Goal: Consume media (video, audio)

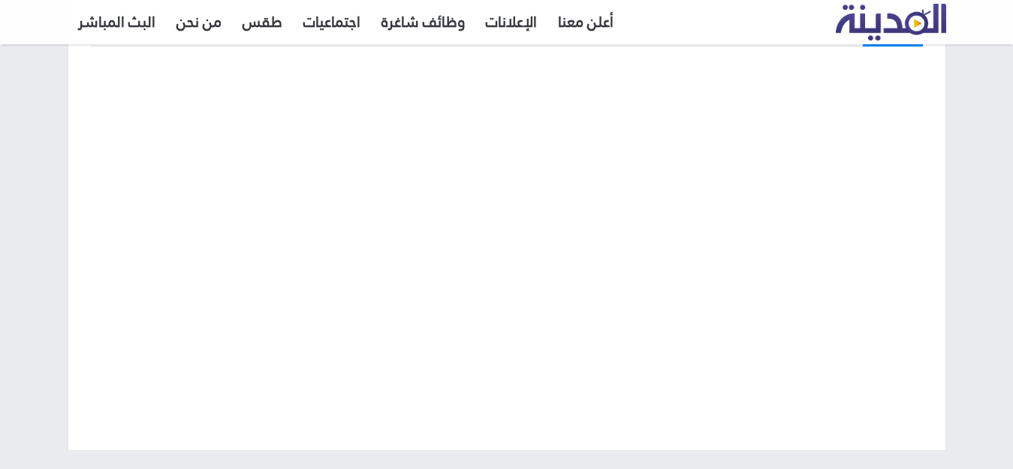
scroll to position [150, 0]
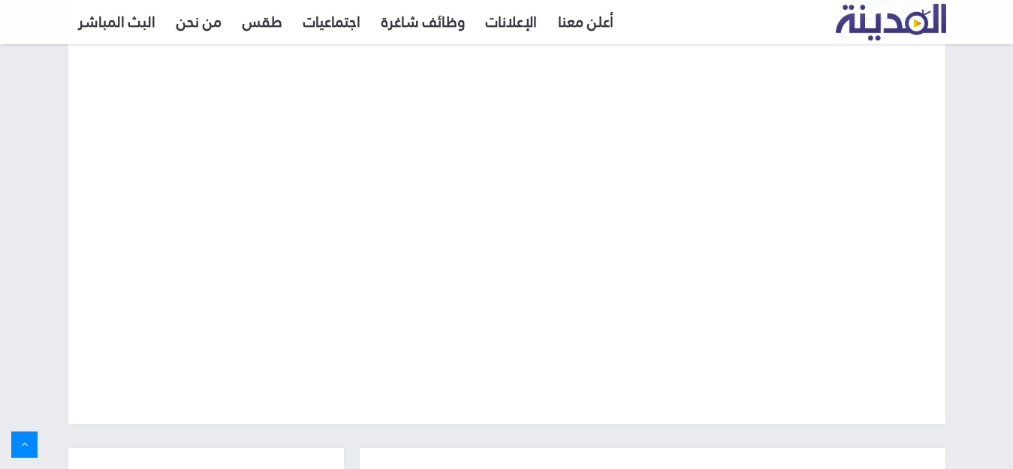
click at [0, 241] on div "البث المباشر" at bounding box center [506, 195] width 1013 height 503
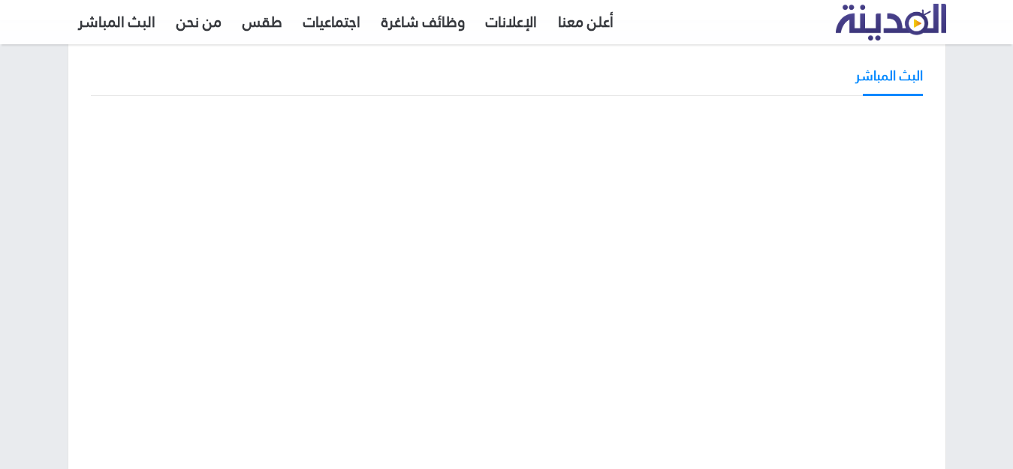
scroll to position [75, 0]
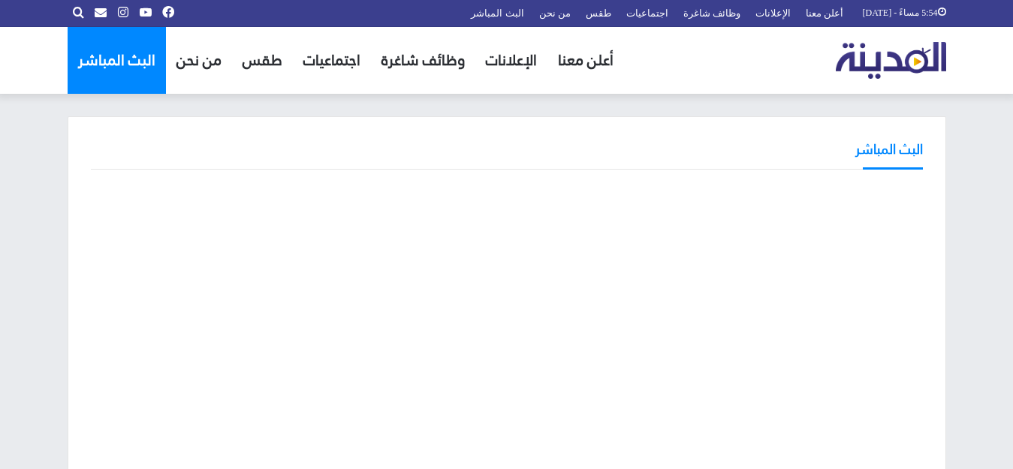
click at [84, 56] on link "البث المباشر" at bounding box center [117, 60] width 98 height 67
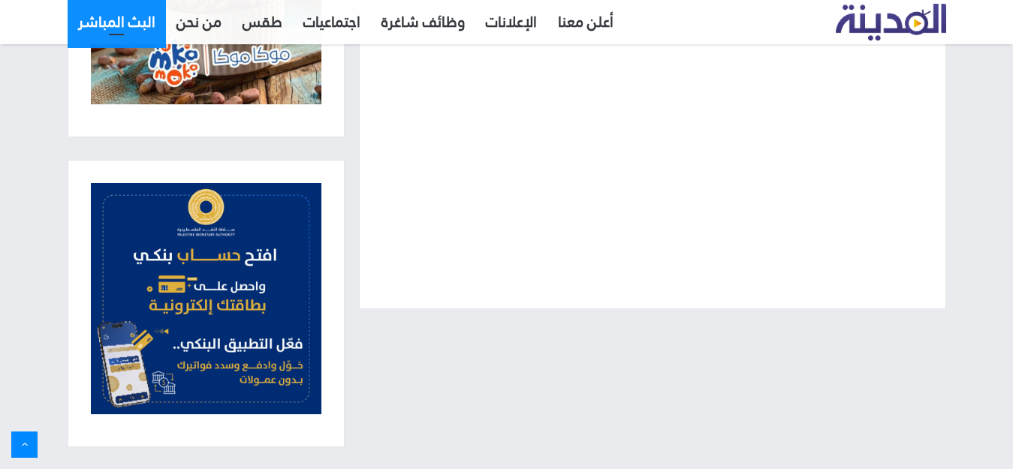
scroll to position [415, 0]
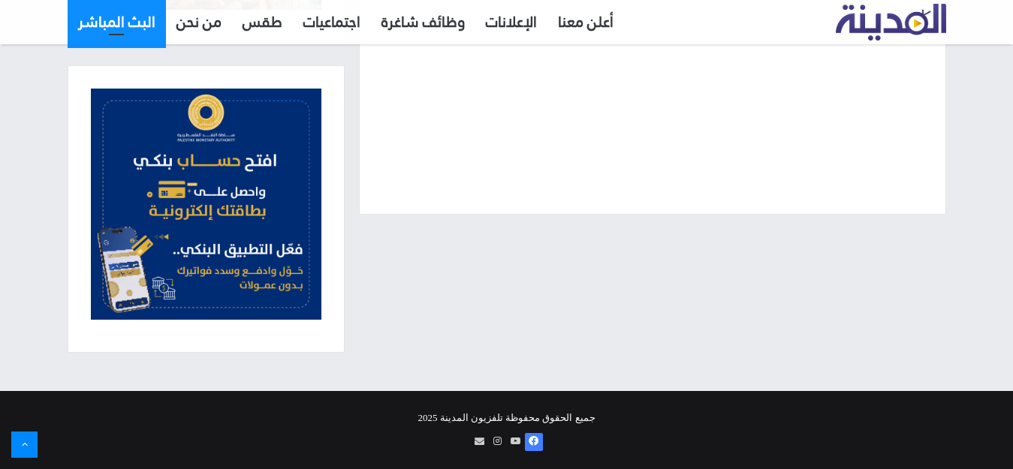
click at [533, 441] on span at bounding box center [534, 441] width 10 height 10
click at [507, 437] on link "يوتيوب" at bounding box center [516, 442] width 18 height 18
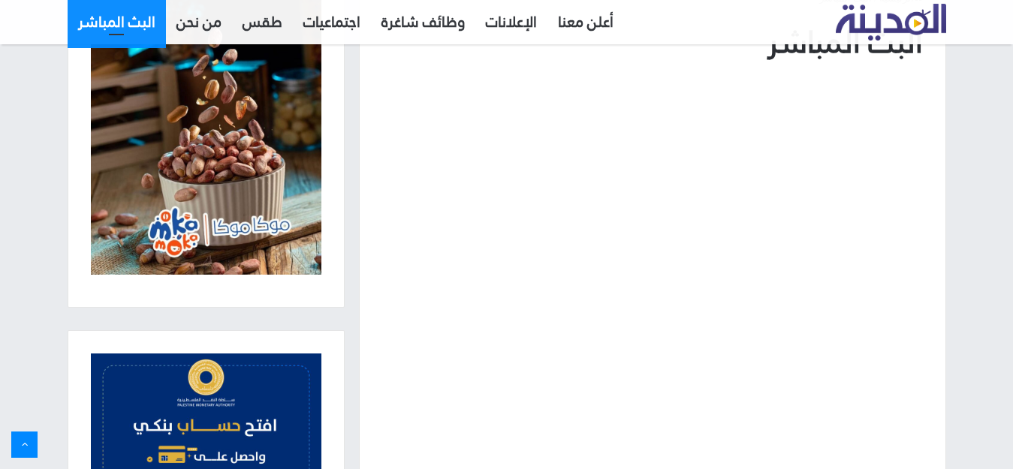
scroll to position [0, 0]
